Goal: Browse casually: Explore the website without a specific task or goal

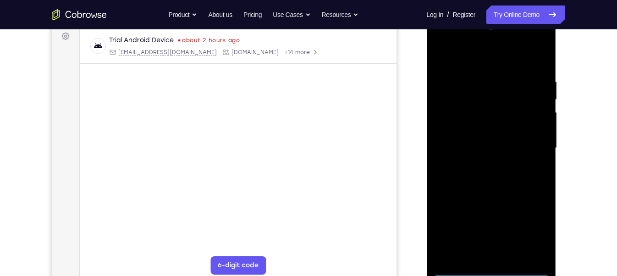
scroll to position [141, 0]
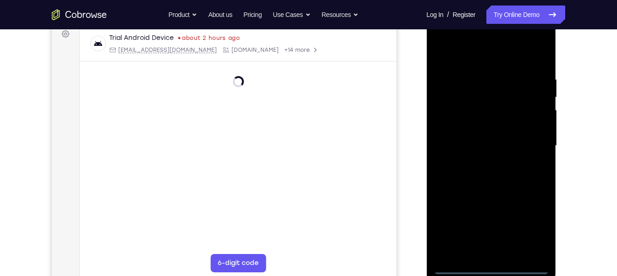
click at [486, 267] on div at bounding box center [490, 145] width 115 height 257
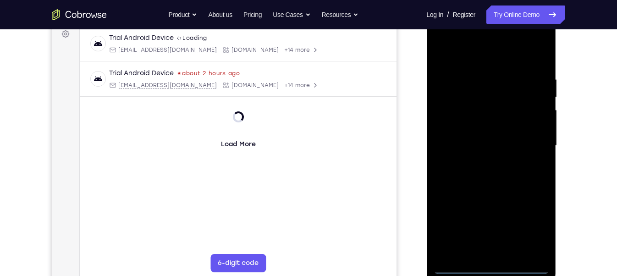
click at [489, 267] on div at bounding box center [490, 145] width 115 height 257
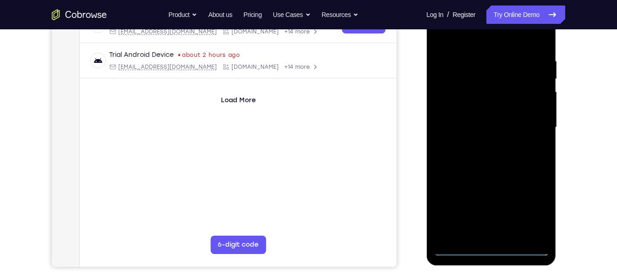
scroll to position [163, 0]
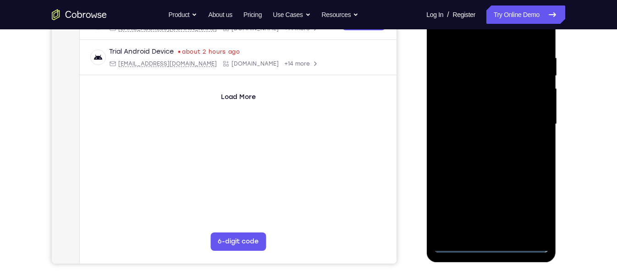
click at [530, 202] on div at bounding box center [490, 124] width 115 height 257
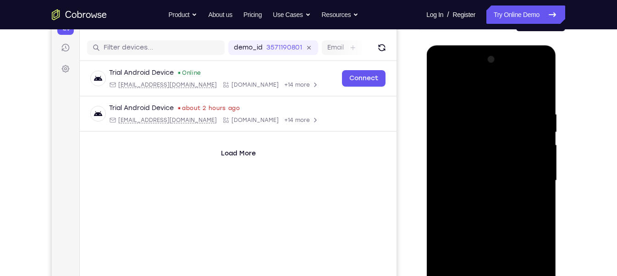
click at [444, 71] on div at bounding box center [490, 180] width 115 height 257
click at [529, 178] on div at bounding box center [490, 180] width 115 height 257
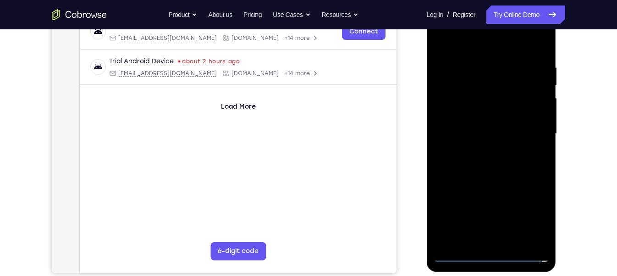
scroll to position [154, 0]
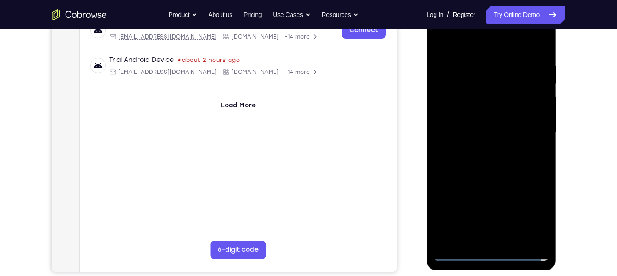
click at [502, 240] on div at bounding box center [490, 132] width 115 height 257
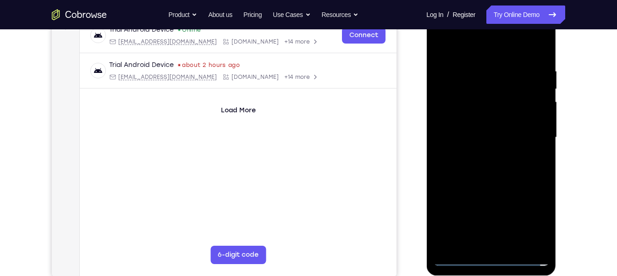
scroll to position [148, 0]
click at [482, 130] on div at bounding box center [490, 138] width 115 height 257
click at [472, 118] on div at bounding box center [490, 138] width 115 height 257
click at [490, 140] on div at bounding box center [490, 138] width 115 height 257
click at [497, 168] on div at bounding box center [490, 138] width 115 height 257
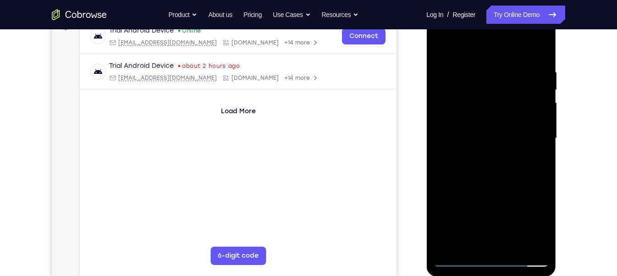
click at [497, 168] on div at bounding box center [490, 138] width 115 height 257
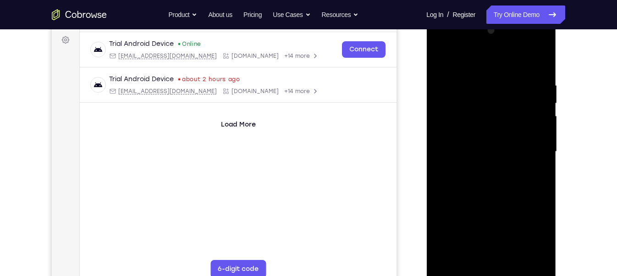
scroll to position [134, 0]
click at [499, 178] on div at bounding box center [490, 152] width 115 height 257
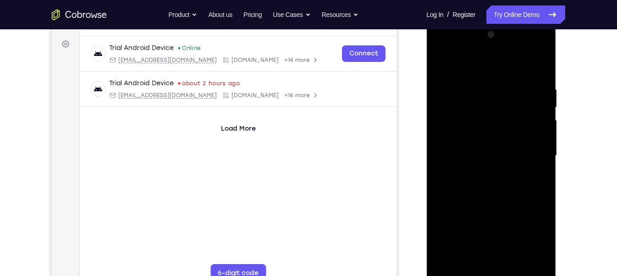
scroll to position [135, 0]
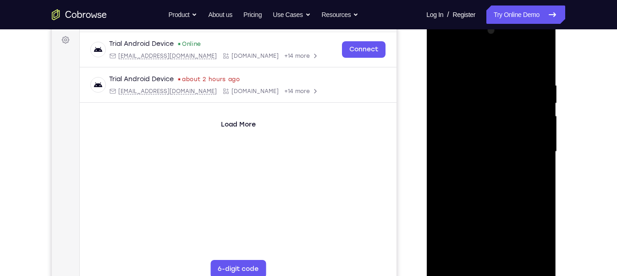
click at [513, 192] on div at bounding box center [490, 151] width 115 height 257
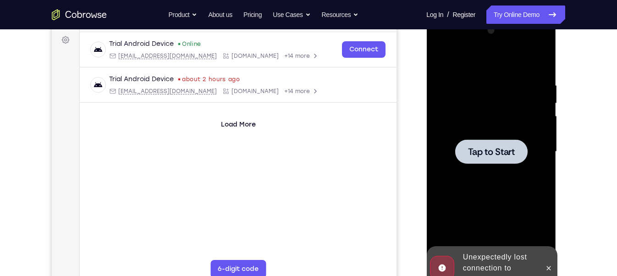
click at [523, 169] on div at bounding box center [490, 151] width 115 height 257
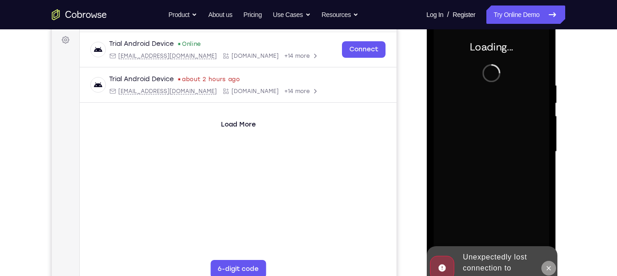
click at [544, 268] on icon at bounding box center [547, 267] width 7 height 7
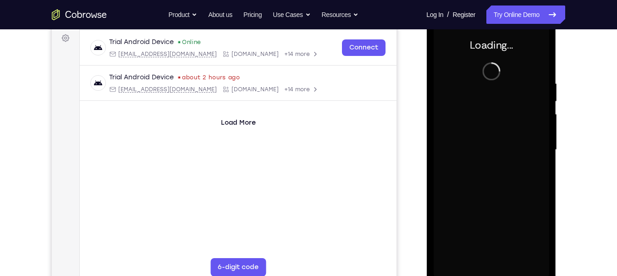
scroll to position [136, 0]
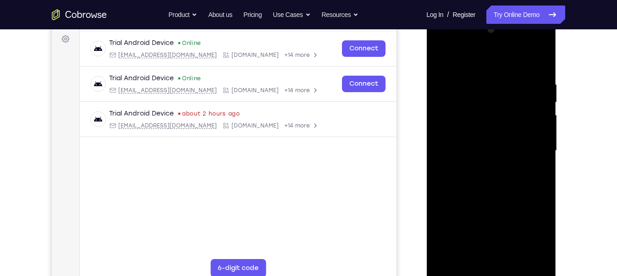
click at [490, 270] on div at bounding box center [490, 150] width 115 height 257
click at [529, 229] on div at bounding box center [490, 150] width 115 height 257
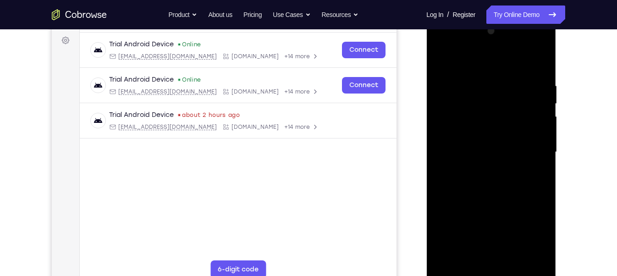
scroll to position [107, 0]
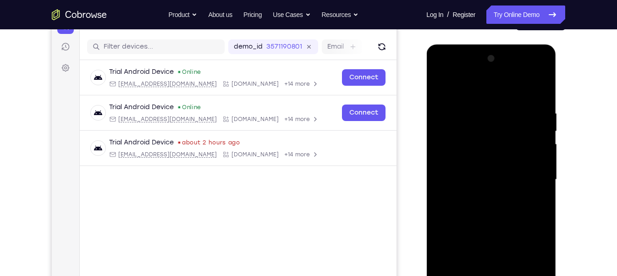
click at [445, 76] on div at bounding box center [490, 179] width 115 height 257
click at [536, 178] on div at bounding box center [490, 179] width 115 height 257
click at [477, 197] on div at bounding box center [490, 179] width 115 height 257
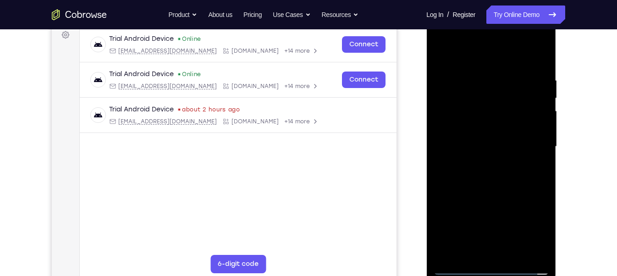
click at [496, 138] on div at bounding box center [490, 146] width 115 height 257
click at [482, 129] on div at bounding box center [490, 146] width 115 height 257
click at [492, 143] on div at bounding box center [490, 146] width 115 height 257
click at [499, 181] on div at bounding box center [490, 146] width 115 height 257
click at [502, 189] on div at bounding box center [490, 146] width 115 height 257
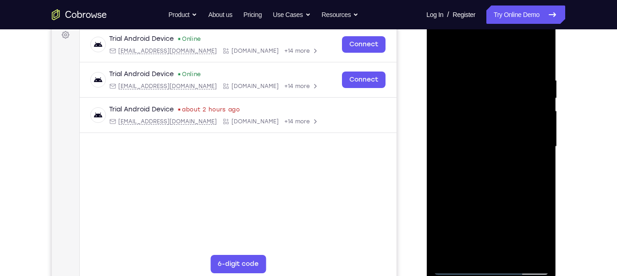
click at [514, 257] on div at bounding box center [490, 146] width 115 height 257
click at [507, 198] on div at bounding box center [490, 146] width 115 height 257
click at [509, 150] on div at bounding box center [490, 146] width 115 height 257
click at [537, 172] on div at bounding box center [490, 146] width 115 height 257
click at [447, 58] on div at bounding box center [490, 146] width 115 height 257
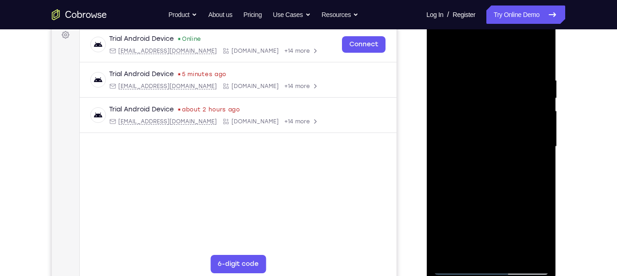
click at [487, 151] on div at bounding box center [490, 146] width 115 height 257
click at [535, 169] on div at bounding box center [490, 146] width 115 height 257
click at [439, 60] on div at bounding box center [490, 146] width 115 height 257
click at [442, 54] on div at bounding box center [490, 146] width 115 height 257
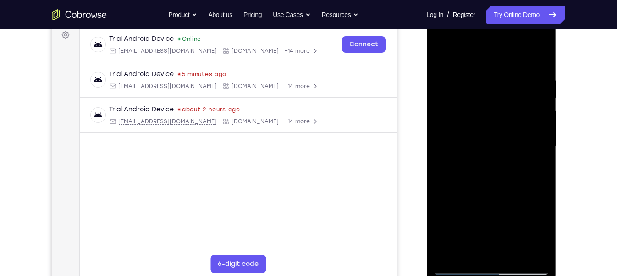
click at [476, 82] on div at bounding box center [490, 146] width 115 height 257
drag, startPoint x: 537, startPoint y: 117, endPoint x: 478, endPoint y: 104, distance: 60.5
click at [478, 104] on div at bounding box center [490, 146] width 115 height 257
click at [532, 136] on div at bounding box center [490, 146] width 115 height 257
drag, startPoint x: 527, startPoint y: 121, endPoint x: 464, endPoint y: 121, distance: 62.8
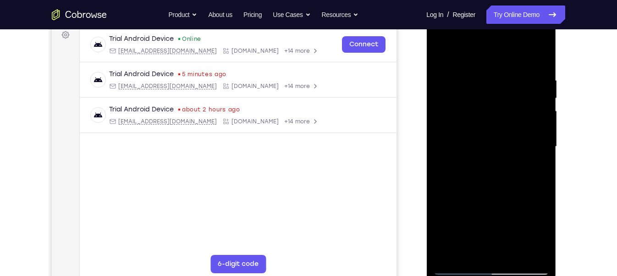
click at [464, 121] on div at bounding box center [490, 146] width 115 height 257
drag, startPoint x: 535, startPoint y: 120, endPoint x: 447, endPoint y: 114, distance: 88.1
click at [447, 114] on div at bounding box center [490, 146] width 115 height 257
click at [526, 158] on div at bounding box center [490, 146] width 115 height 257
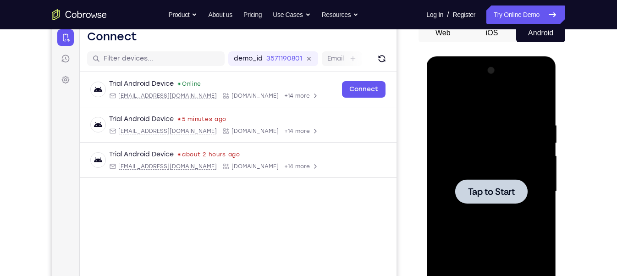
scroll to position [94, 0]
